Goal: Task Accomplishment & Management: Use online tool/utility

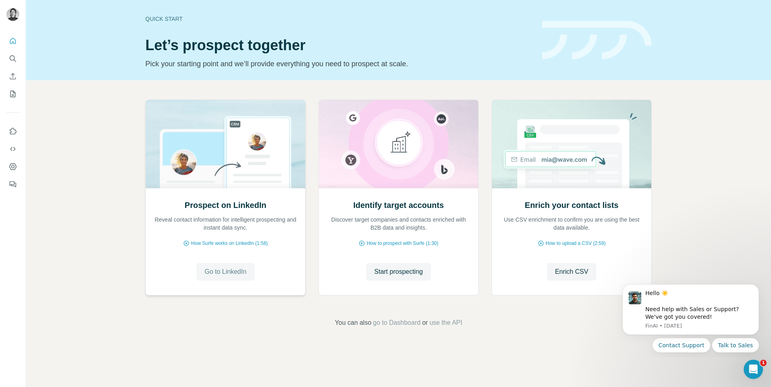
click at [230, 271] on span "Go to LinkedIn" at bounding box center [225, 272] width 42 height 10
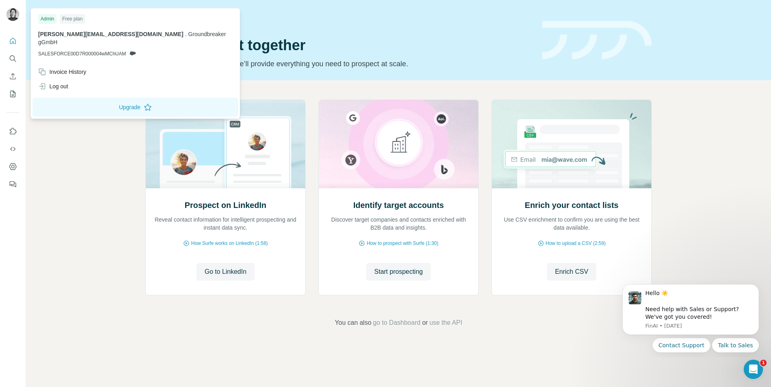
click at [9, 17] on img at bounding box center [12, 14] width 13 height 13
click at [77, 79] on div "Log out" at bounding box center [135, 86] width 204 height 14
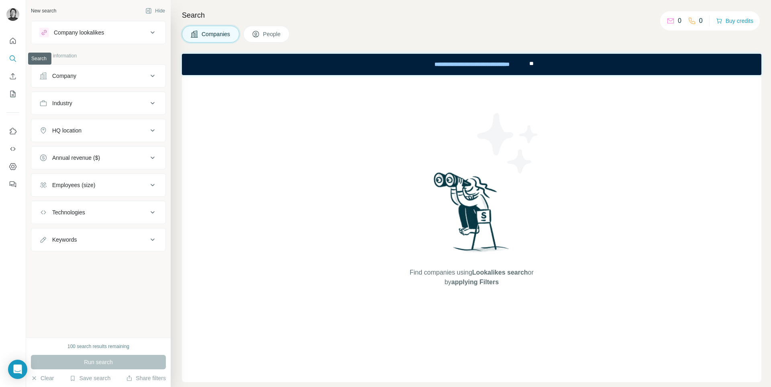
click at [10, 58] on icon "Search" at bounding box center [13, 59] width 8 height 8
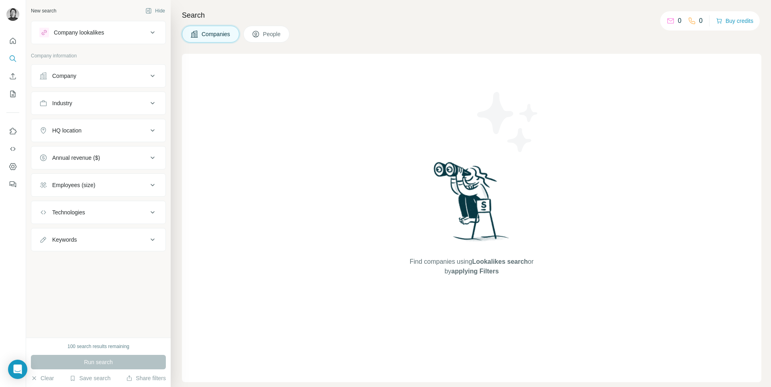
click at [273, 36] on span "People" at bounding box center [272, 34] width 18 height 8
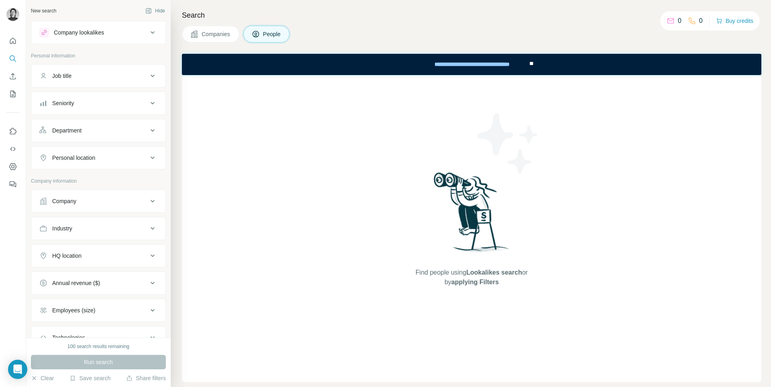
click at [387, 98] on div "Find people using Lookalikes search or by applying Filters" at bounding box center [471, 228] width 579 height 307
click at [313, 104] on div "Find people using Lookalikes search or by applying Filters" at bounding box center [471, 228] width 579 height 307
click at [118, 347] on div "100 search results remaining" at bounding box center [98, 346] width 62 height 7
click at [91, 347] on div "100 search results remaining" at bounding box center [98, 346] width 62 height 7
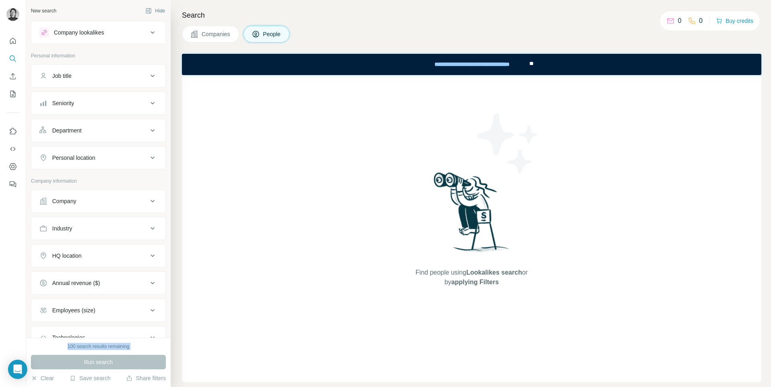
click at [91, 347] on div "100 search results remaining" at bounding box center [98, 346] width 62 height 7
click at [13, 61] on icon "Search" at bounding box center [13, 59] width 8 height 8
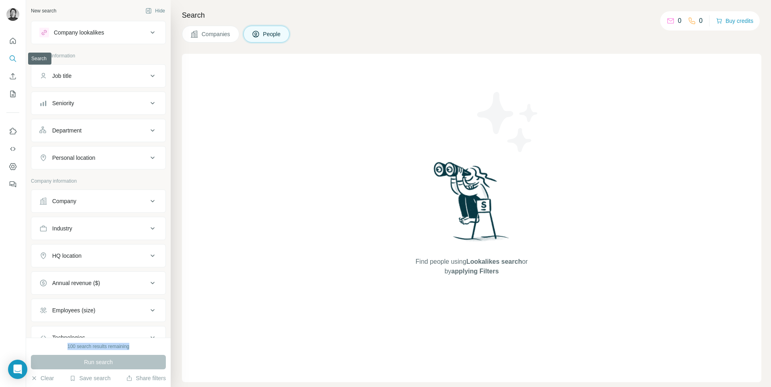
click at [12, 60] on icon "Search" at bounding box center [12, 57] width 5 height 5
click at [275, 49] on div "Search Companies People Find people using Lookalikes search or by applying Filt…" at bounding box center [471, 193] width 600 height 387
click at [270, 39] on button "People" at bounding box center [266, 34] width 47 height 17
click at [212, 33] on span "Companies" at bounding box center [216, 34] width 29 height 8
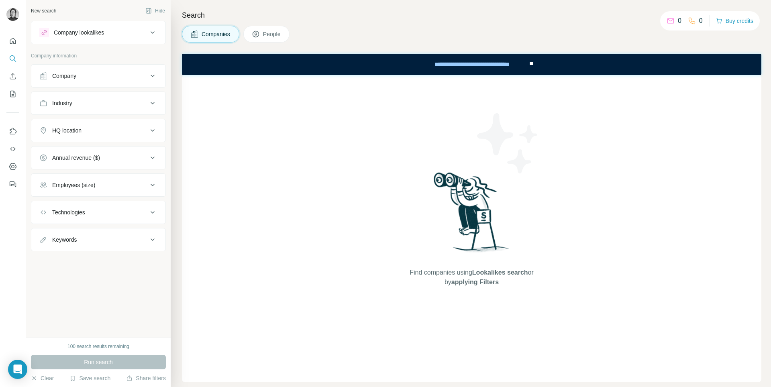
click at [267, 37] on span "People" at bounding box center [272, 34] width 18 height 8
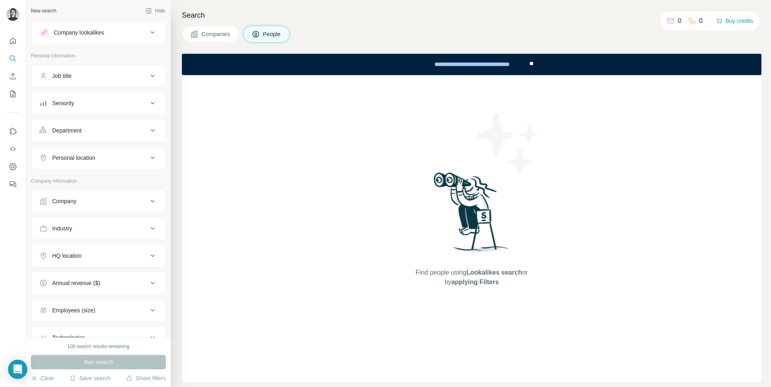
click at [342, 64] on div "**********" at bounding box center [471, 64] width 579 height 21
